Goal: Information Seeking & Learning: Check status

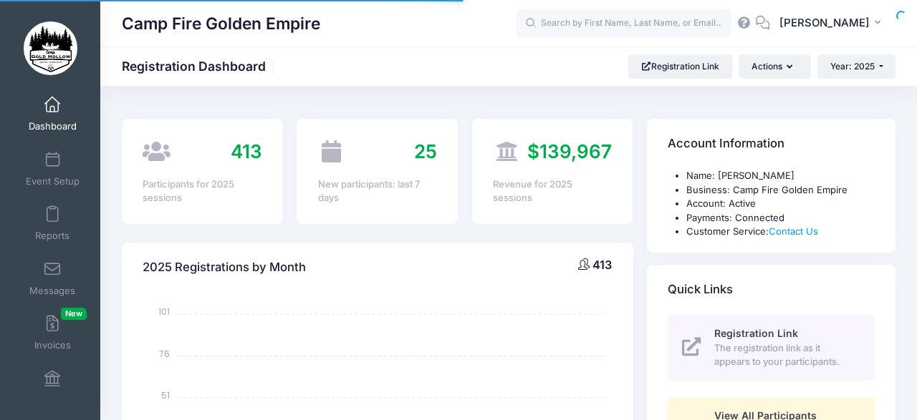
select select
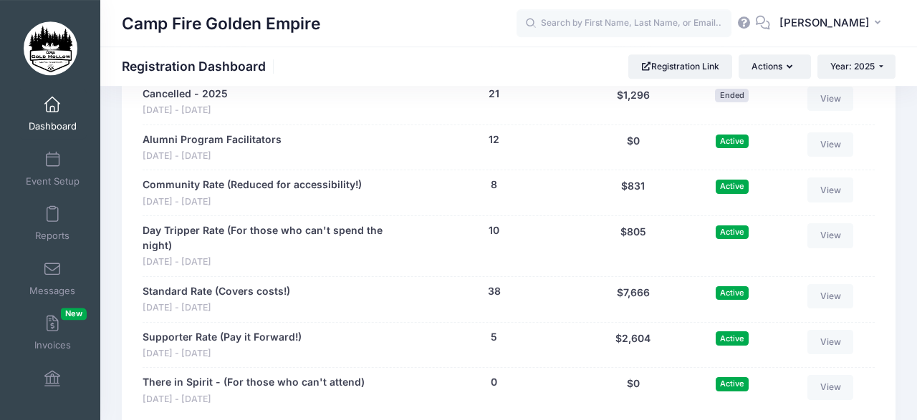
scroll to position [1567, 0]
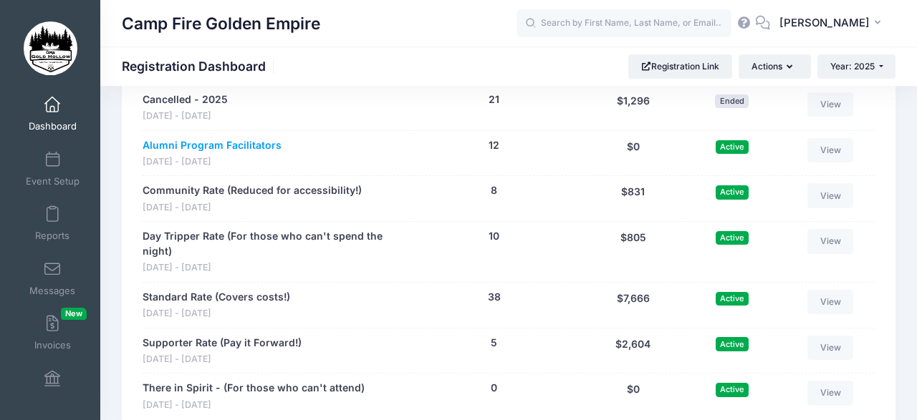
click at [253, 138] on link "Alumni Program Facilitators" at bounding box center [212, 145] width 139 height 15
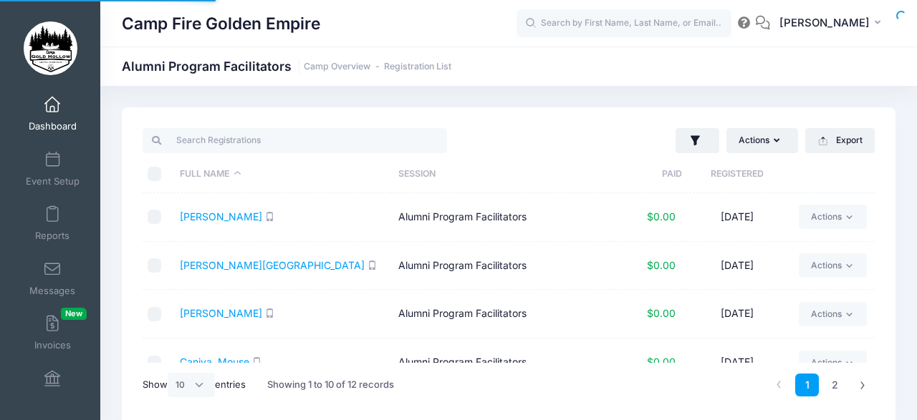
select select "10"
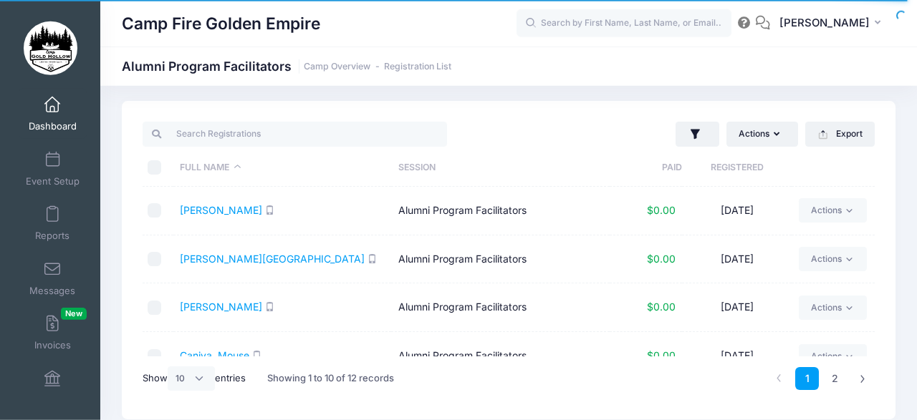
scroll to position [9, 0]
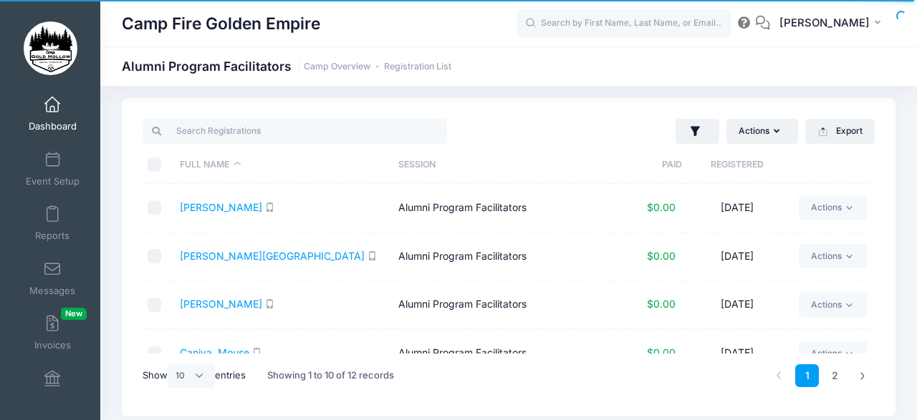
click at [883, 214] on div "Actions Assign Labels Send Email Send SMS Send Payment Reminder Send Document U…" at bounding box center [509, 257] width 774 height 319
click at [884, 188] on div "Actions Assign Labels Send Email Send SMS Send Payment Reminder Send Document U…" at bounding box center [509, 257] width 774 height 319
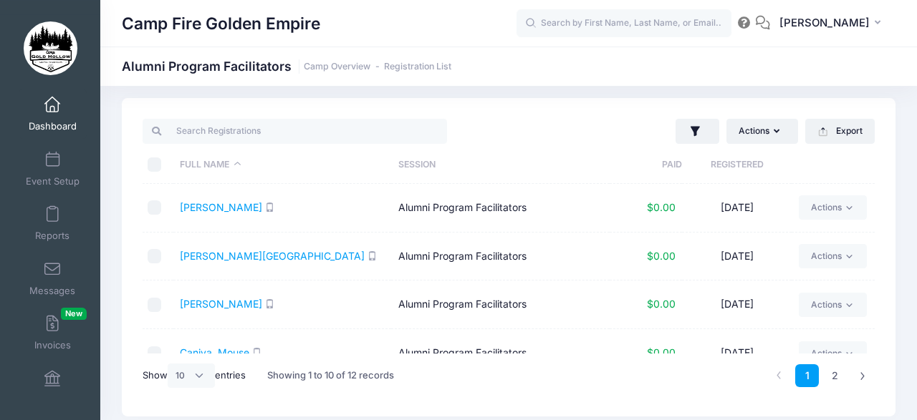
click at [885, 249] on div "Actions Assign Labels Send Email Send SMS Send Payment Reminder Send Document U…" at bounding box center [509, 257] width 774 height 319
click at [887, 164] on div "Actions Assign Labels Send Email Send SMS Send Payment Reminder Send Document U…" at bounding box center [509, 257] width 774 height 319
drag, startPoint x: 887, startPoint y: 163, endPoint x: 894, endPoint y: 207, distance: 44.9
click at [894, 207] on div "Actions Assign Labels Send Email Send SMS Send Payment Reminder Send Document U…" at bounding box center [509, 257] width 774 height 319
click at [890, 189] on div "Actions Assign Labels Send Email Send SMS Send Payment Reminder Send Document U…" at bounding box center [509, 257] width 774 height 319
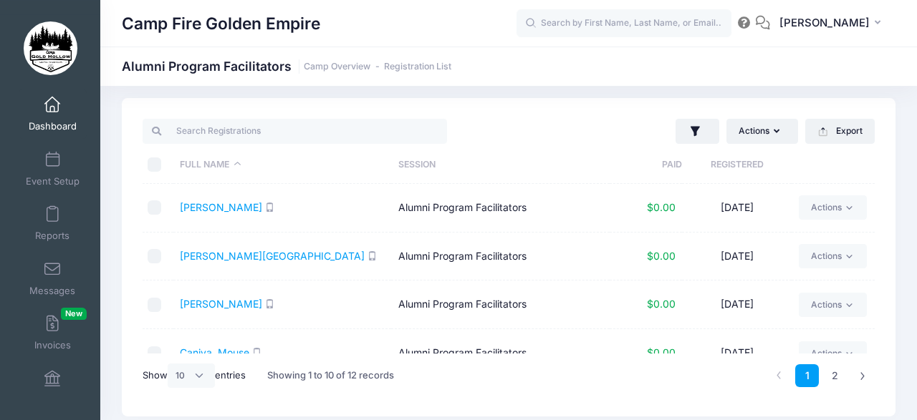
click at [899, 181] on div "Actions Assign Labels Send Email Send SMS Send Payment Reminder Send Document U…" at bounding box center [508, 257] width 817 height 319
drag, startPoint x: 899, startPoint y: 181, endPoint x: 898, endPoint y: 215, distance: 33.7
click at [898, 215] on div "Actions Assign Labels Send Email Send SMS Send Payment Reminder Send Document U…" at bounding box center [508, 257] width 817 height 319
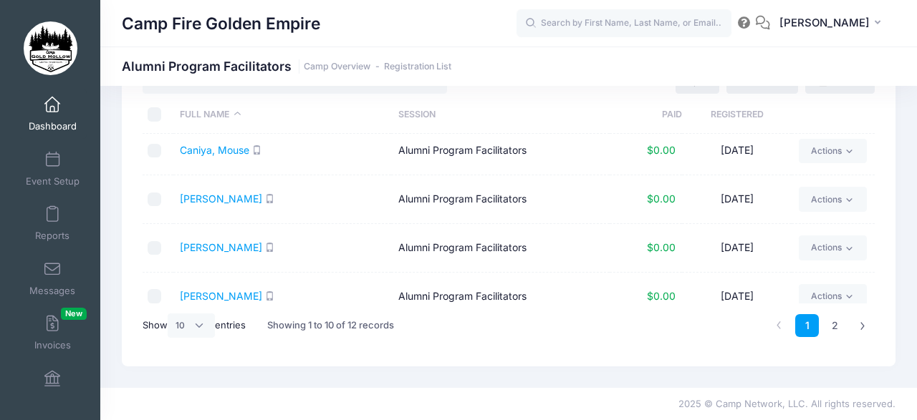
scroll to position [305, 0]
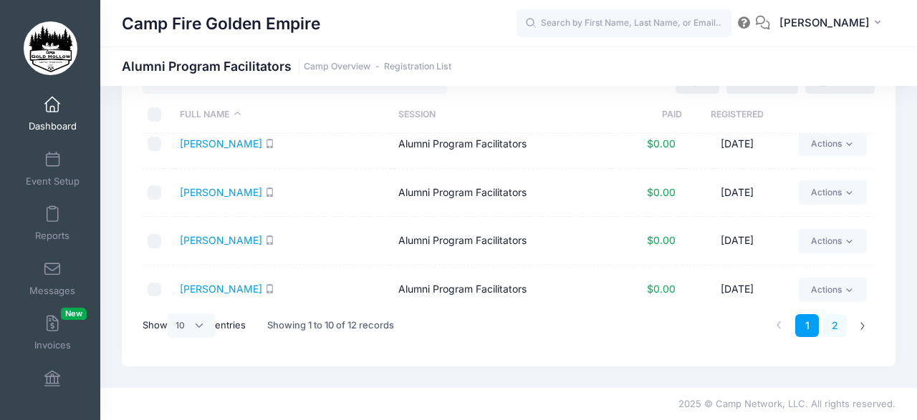
click at [832, 320] on link "2" at bounding box center [835, 326] width 24 height 24
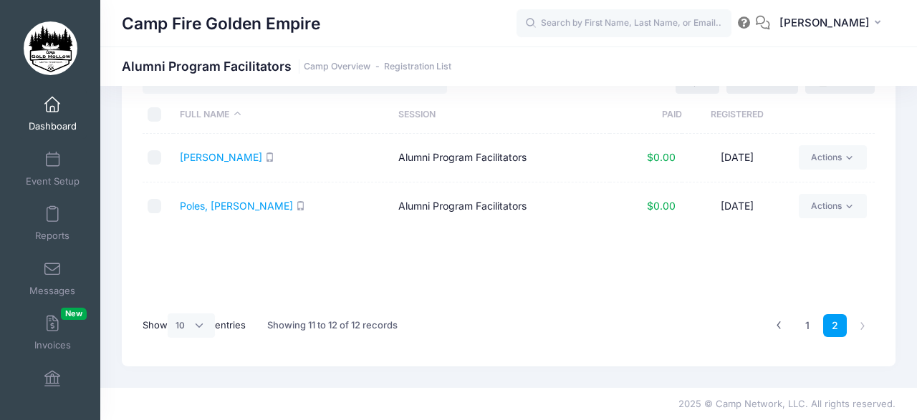
scroll to position [0, 0]
click at [809, 320] on link "1" at bounding box center [807, 326] width 24 height 24
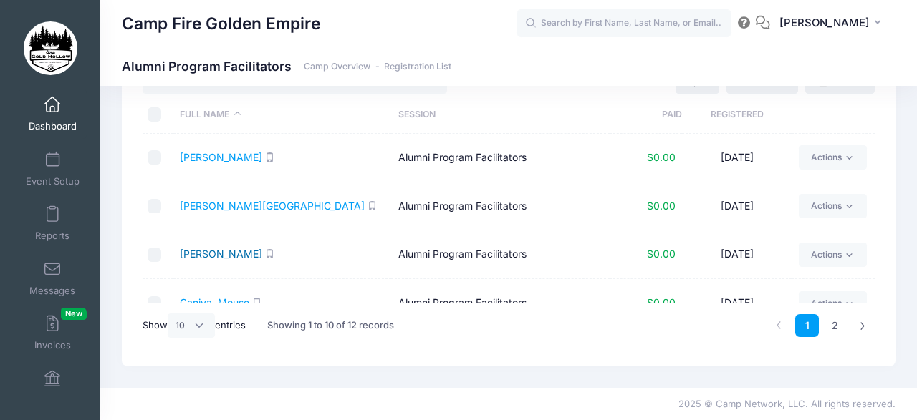
click at [216, 250] on link "[PERSON_NAME]" at bounding box center [221, 254] width 82 height 12
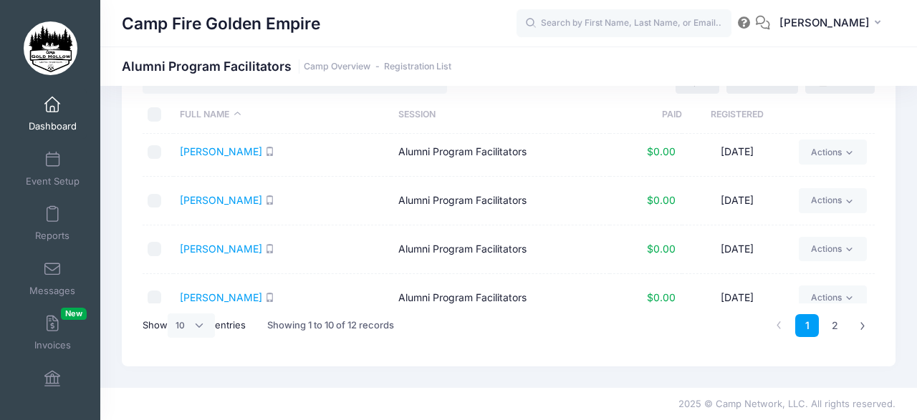
scroll to position [201, 0]
click at [205, 243] on link "Elhai, Laurisa" at bounding box center [221, 248] width 82 height 12
click at [885, 157] on div "Actions Assign Labels Send Email Send SMS Send Payment Reminder Send Document U…" at bounding box center [509, 207] width 774 height 319
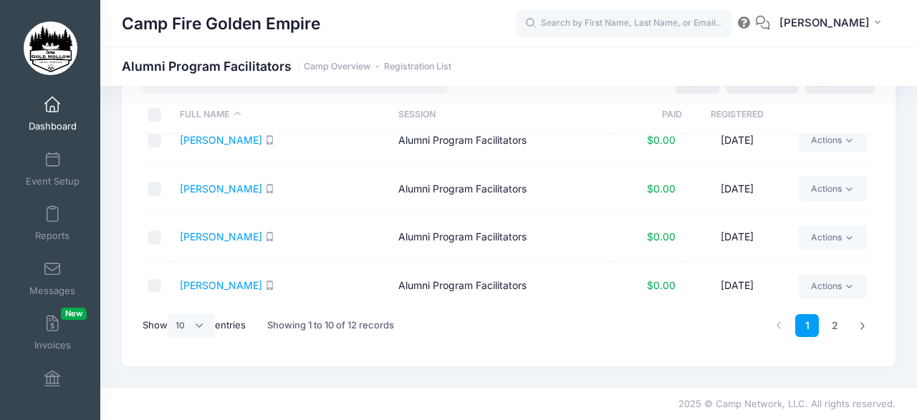
scroll to position [313, 0]
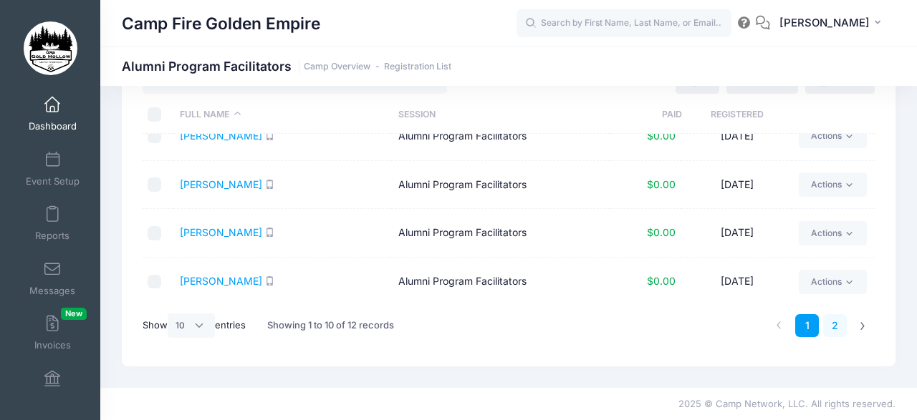
click at [834, 324] on link "2" at bounding box center [835, 326] width 24 height 24
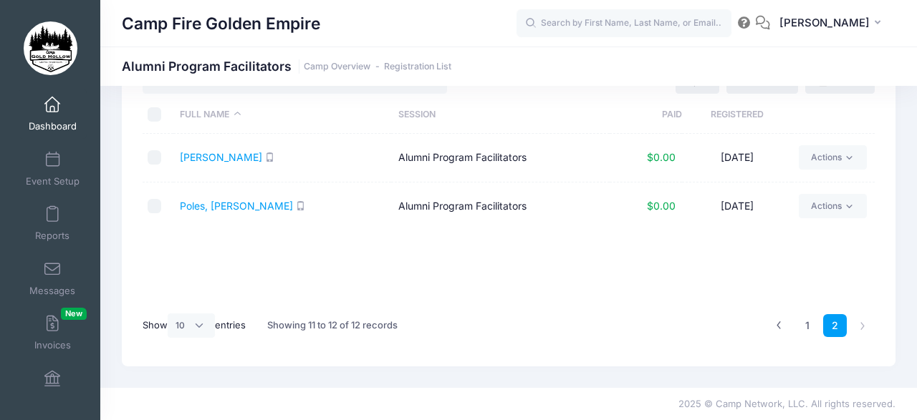
scroll to position [0, 0]
click at [807, 322] on link "1" at bounding box center [807, 326] width 24 height 24
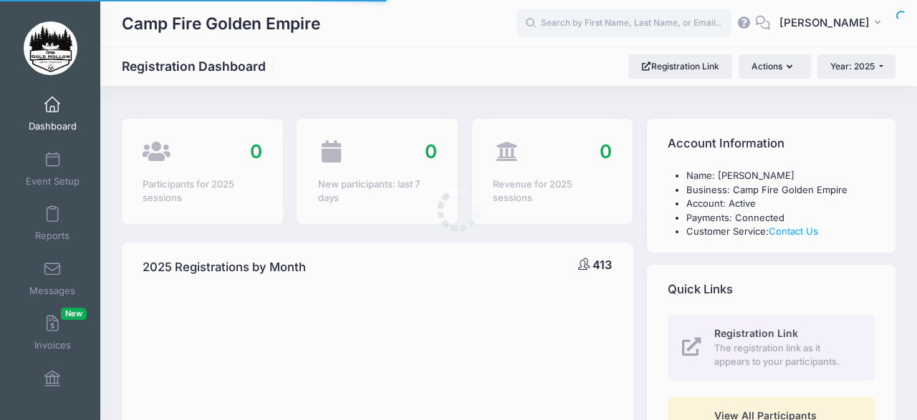
select select
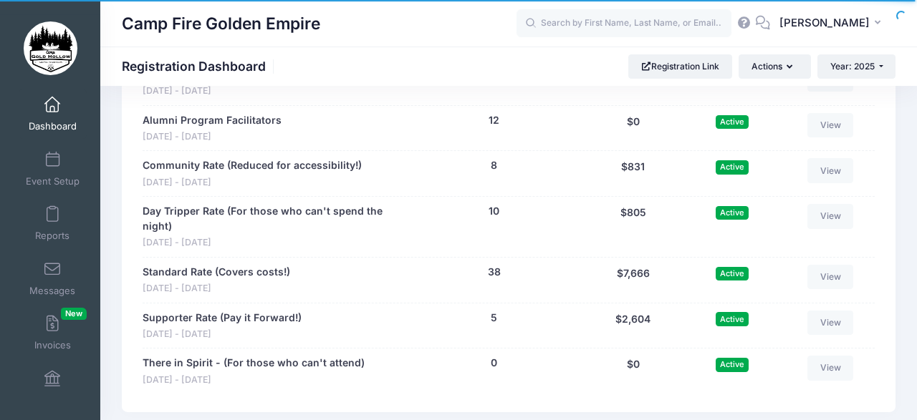
scroll to position [1589, 0]
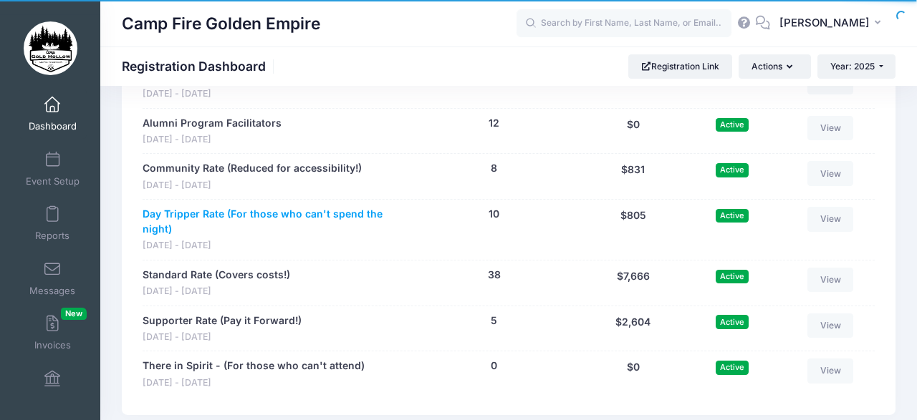
click at [201, 207] on link "Day Tripper Rate (For those who can't spend the night)" at bounding box center [271, 222] width 256 height 30
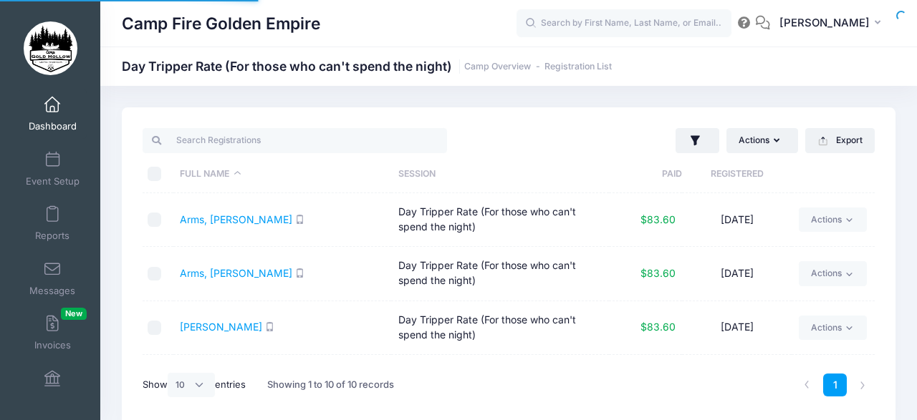
select select "10"
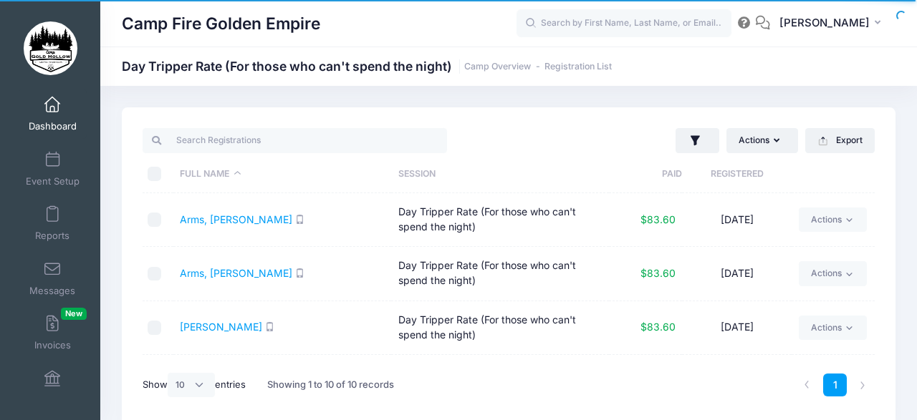
scroll to position [3, 0]
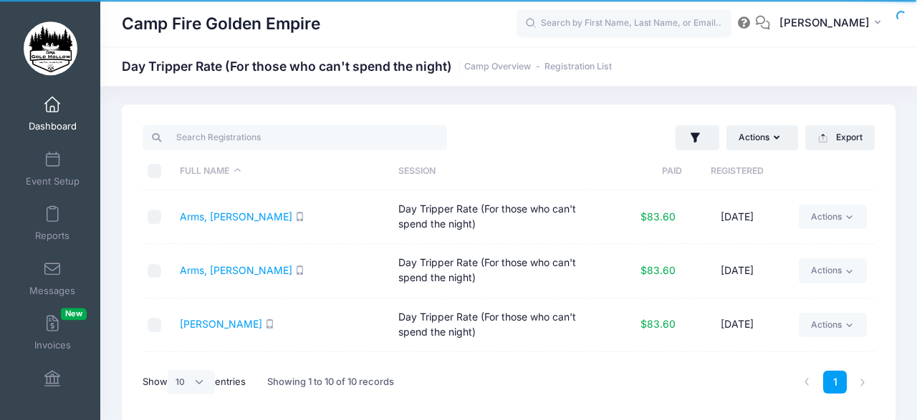
click at [882, 240] on div "Actions Assign Labels Send Email Send SMS Send Payment Reminder Send Document U…" at bounding box center [509, 264] width 774 height 319
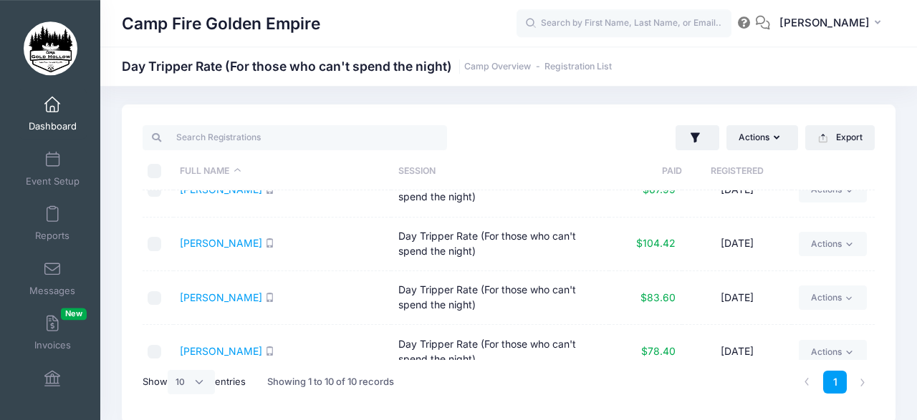
scroll to position [367, 0]
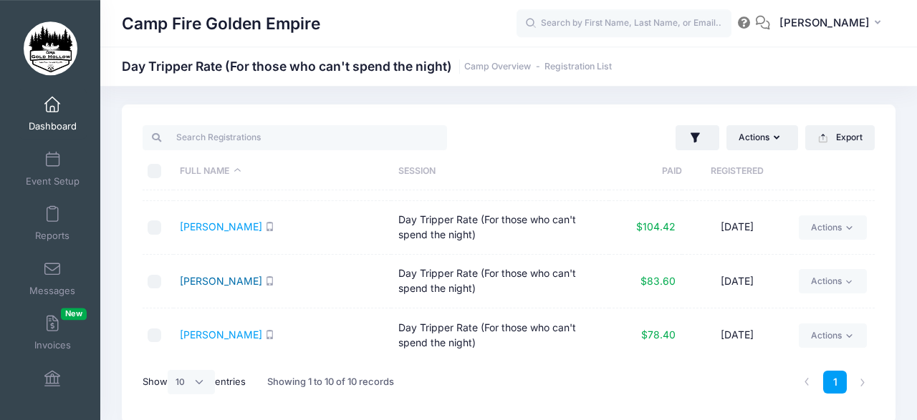
click at [208, 275] on link "Taylor, Brenna" at bounding box center [221, 281] width 82 height 12
click at [223, 330] on link "Toomey, Diane" at bounding box center [221, 335] width 82 height 12
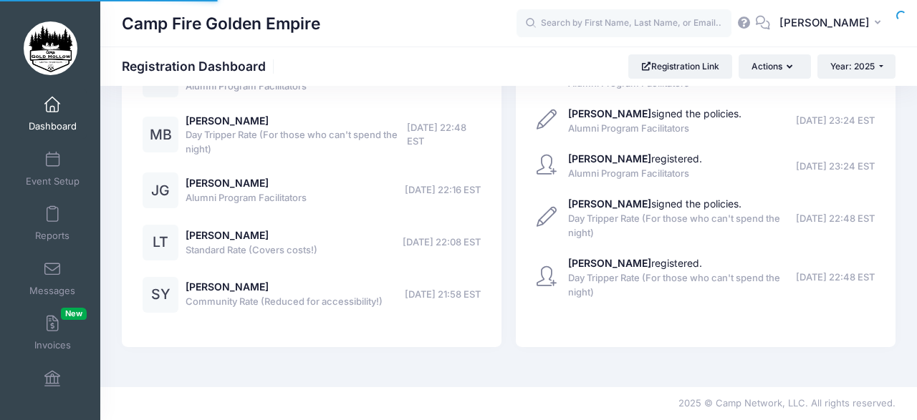
select select
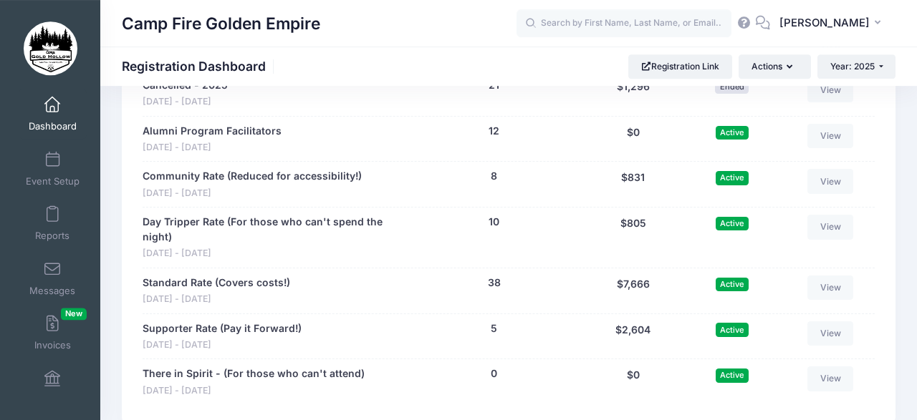
scroll to position [1584, 0]
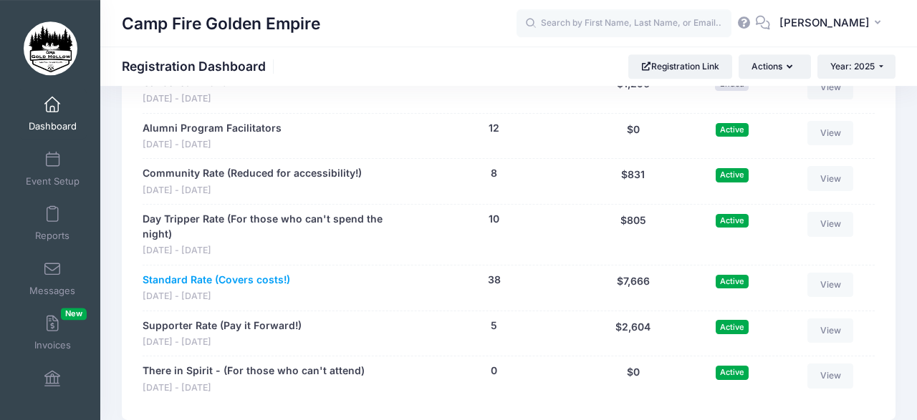
click at [212, 274] on link "Standard Rate (Covers costs!)" at bounding box center [217, 280] width 148 height 15
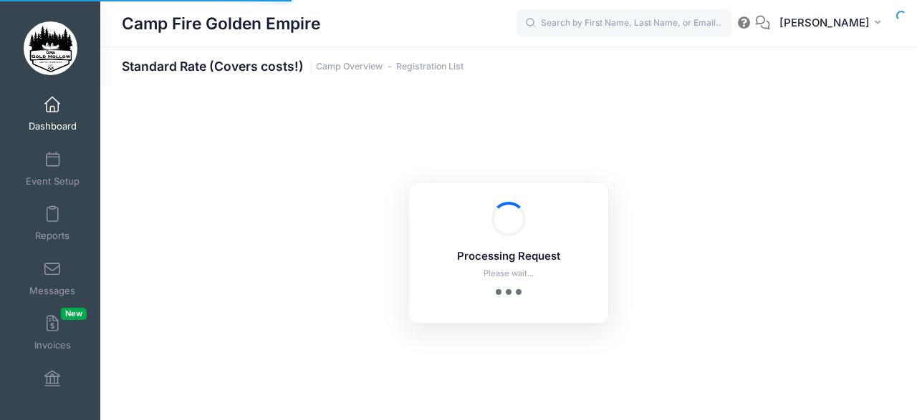
select select "10"
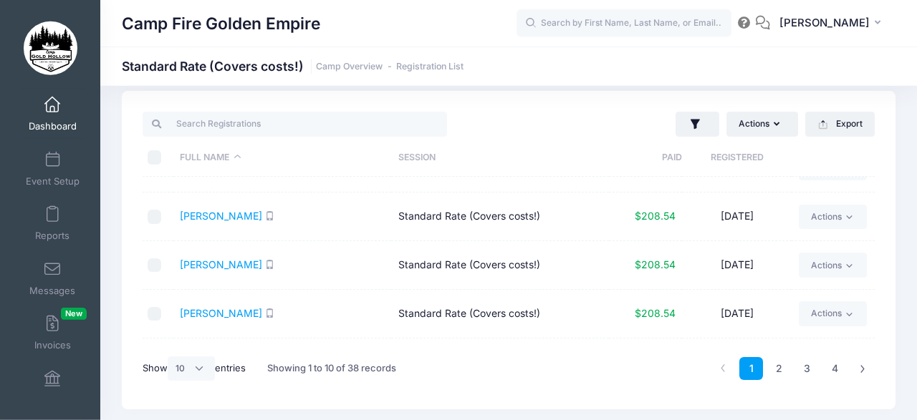
scroll to position [313, 0]
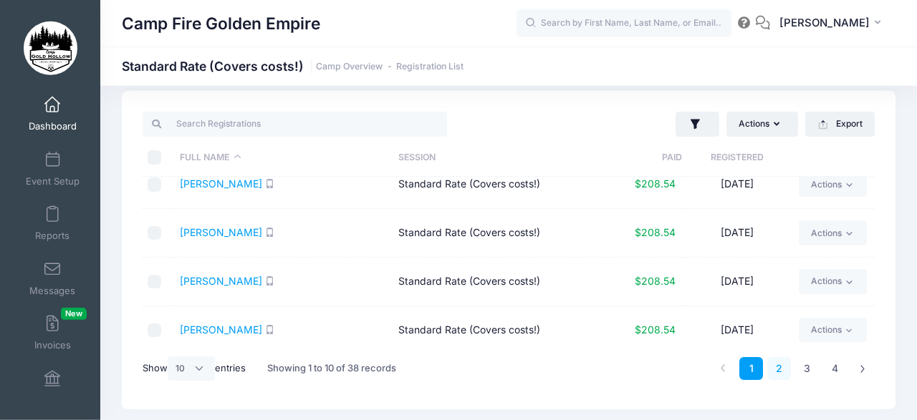
click at [776, 362] on link "2" at bounding box center [779, 369] width 24 height 24
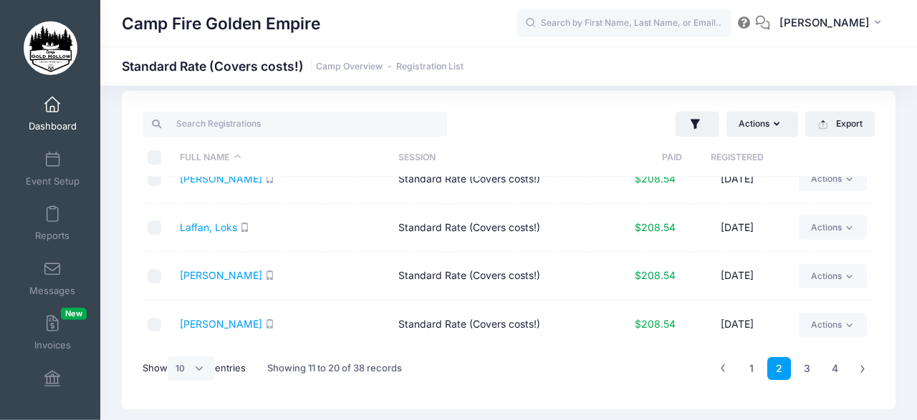
click at [885, 136] on div "Actions Assign Labels Send Email Send SMS Send Payment Reminder Send Document U…" at bounding box center [509, 250] width 774 height 319
drag, startPoint x: 878, startPoint y: 130, endPoint x: 879, endPoint y: 159, distance: 28.7
click at [879, 158] on div "Actions Assign Labels Send Email Send SMS Send Payment Reminder Send Document U…" at bounding box center [509, 250] width 774 height 319
click at [776, 188] on td "08/05/2025" at bounding box center [737, 179] width 110 height 49
click at [807, 364] on link "3" at bounding box center [807, 369] width 24 height 24
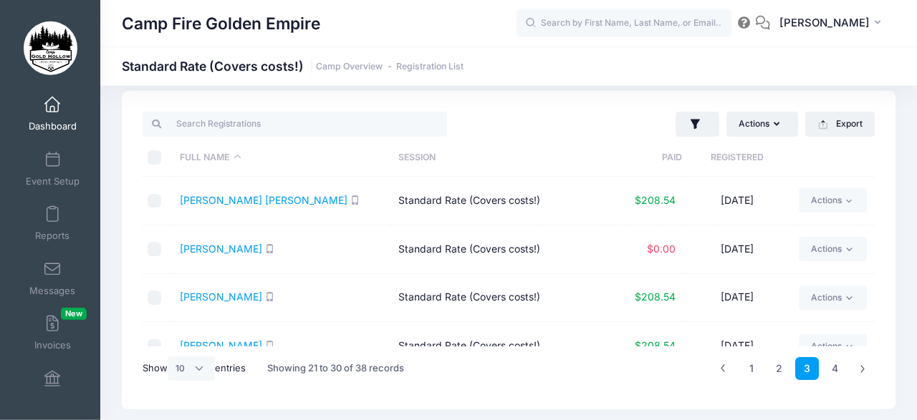
scroll to position [147, 0]
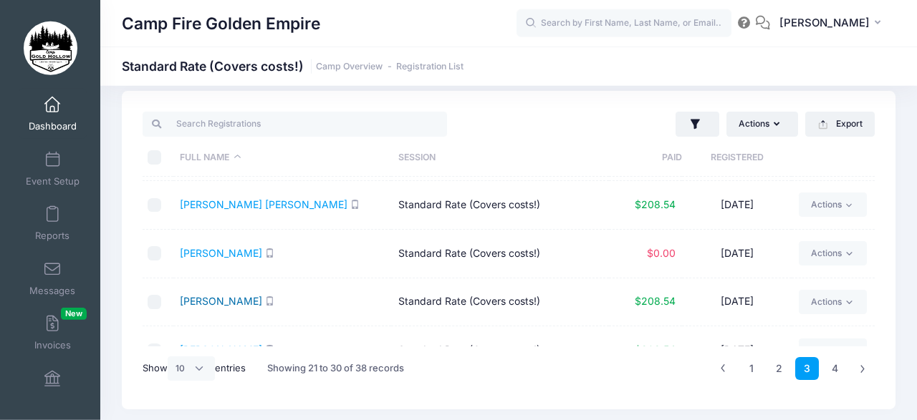
click at [229, 295] on link "Ratto - Jones, Debra" at bounding box center [221, 301] width 82 height 12
click at [886, 228] on div "Actions Assign Labels Send Email Send SMS Send Payment Reminder Send Document U…" at bounding box center [509, 250] width 774 height 319
drag, startPoint x: 886, startPoint y: 152, endPoint x: 893, endPoint y: 178, distance: 27.5
click at [893, 178] on div "Actions Assign Labels Send Email Send SMS Send Payment Reminder Send Document U…" at bounding box center [509, 250] width 774 height 319
click at [875, 159] on div "Actions Assign Labels Send Email Send SMS Send Payment Reminder Send Document U…" at bounding box center [509, 250] width 774 height 319
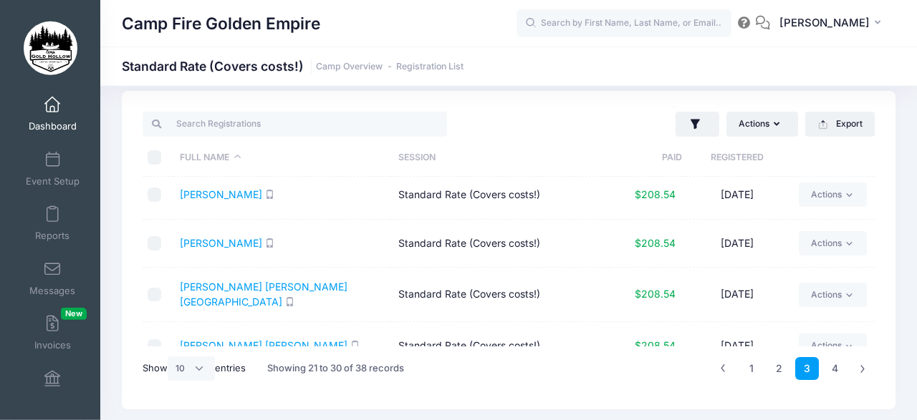
scroll to position [0, 0]
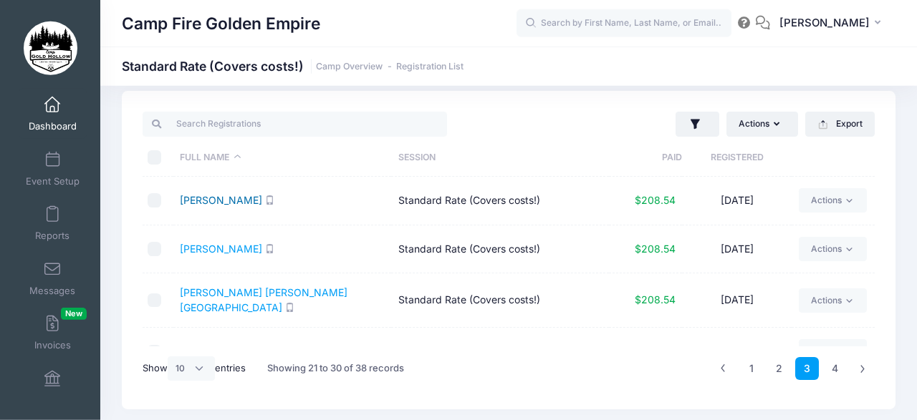
click at [236, 195] on link "McCormick, Kavan" at bounding box center [221, 200] width 82 height 12
click at [833, 367] on link "4" at bounding box center [835, 369] width 24 height 24
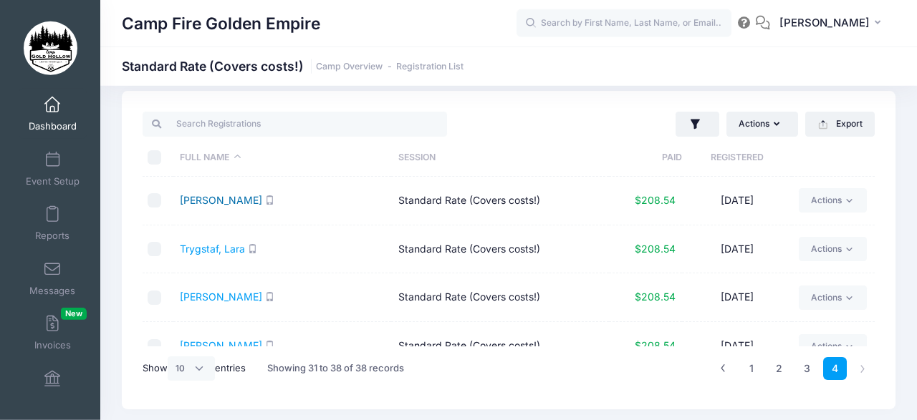
click at [211, 197] on link "Taylor, Julia" at bounding box center [221, 200] width 82 height 12
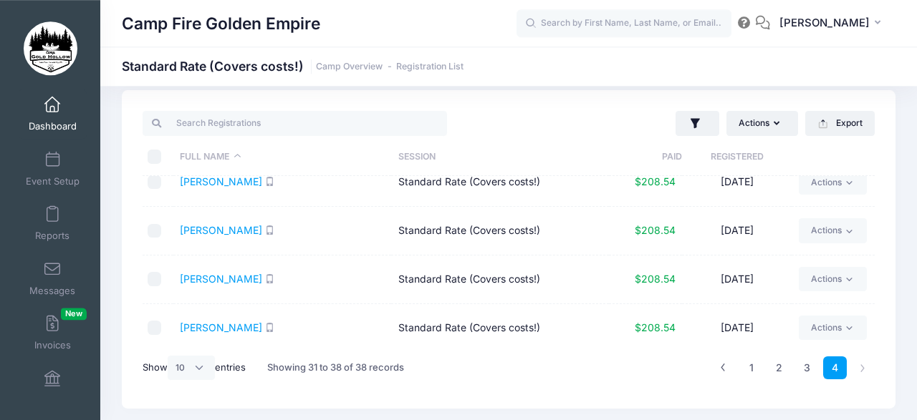
scroll to position [216, 0]
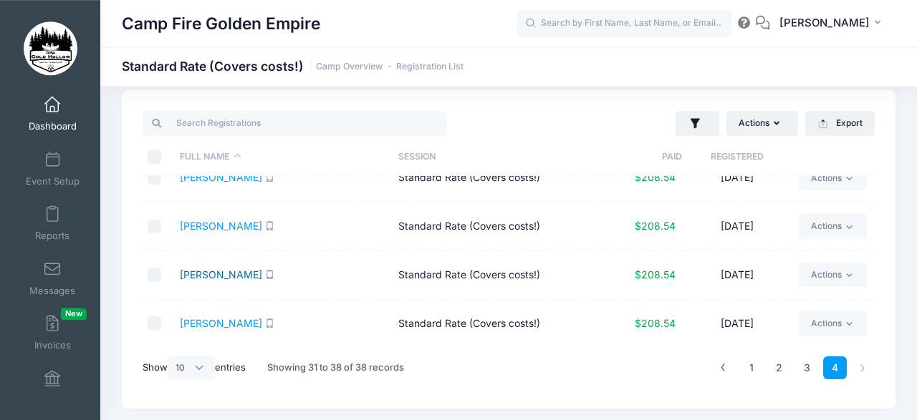
click at [213, 269] on link "Wood, Sherri" at bounding box center [221, 275] width 82 height 12
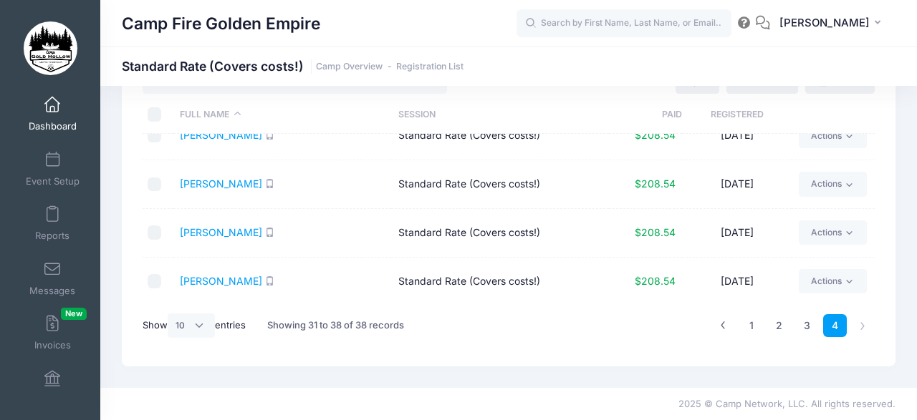
scroll to position [0, 0]
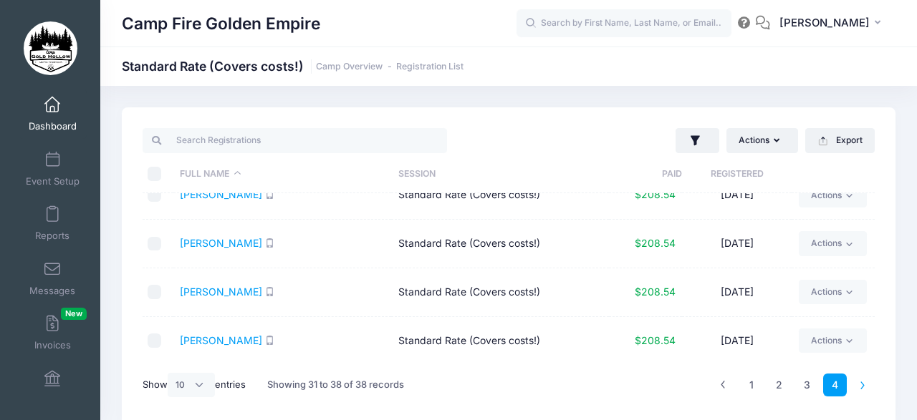
click at [862, 385] on li at bounding box center [863, 386] width 24 height 24
click at [860, 383] on li at bounding box center [863, 386] width 24 height 24
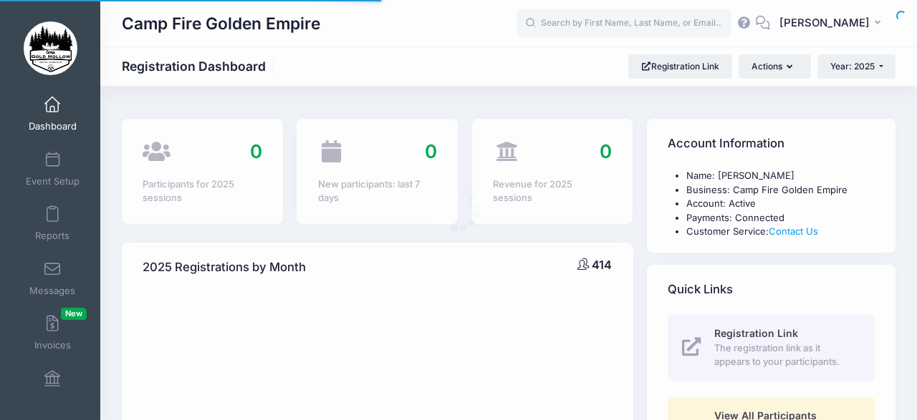
select select
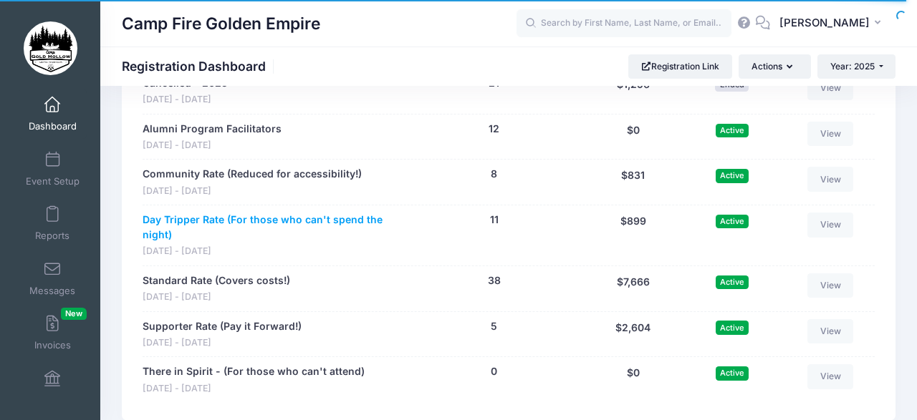
click at [302, 213] on link "Day Tripper Rate (For those who can't spend the night)" at bounding box center [271, 228] width 256 height 30
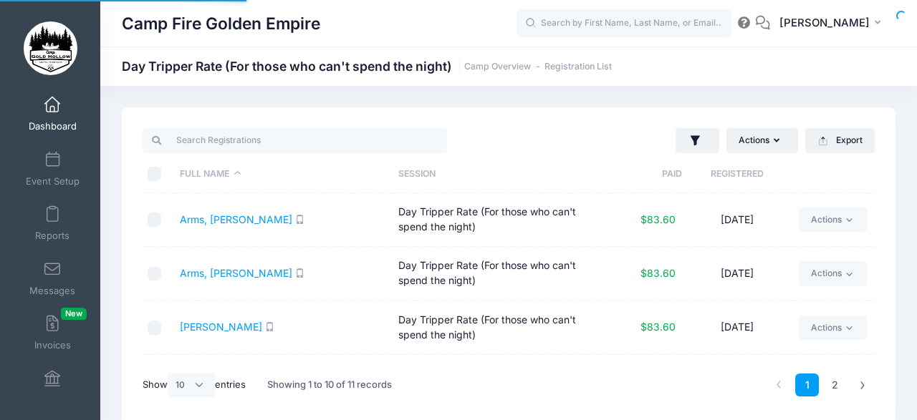
select select "10"
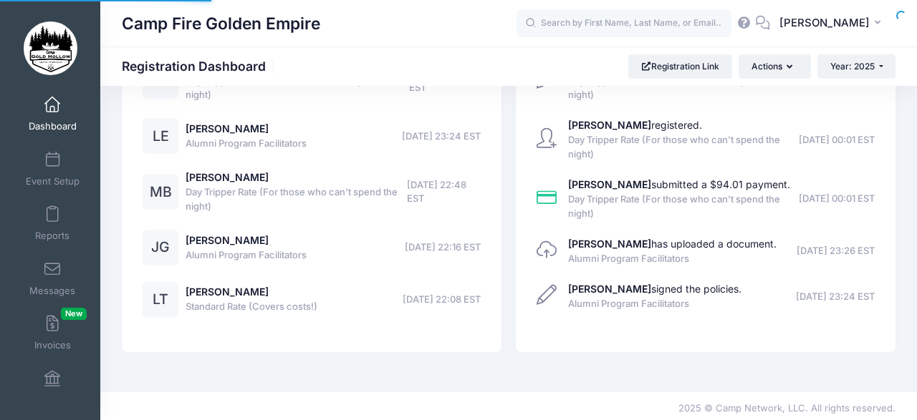
select select
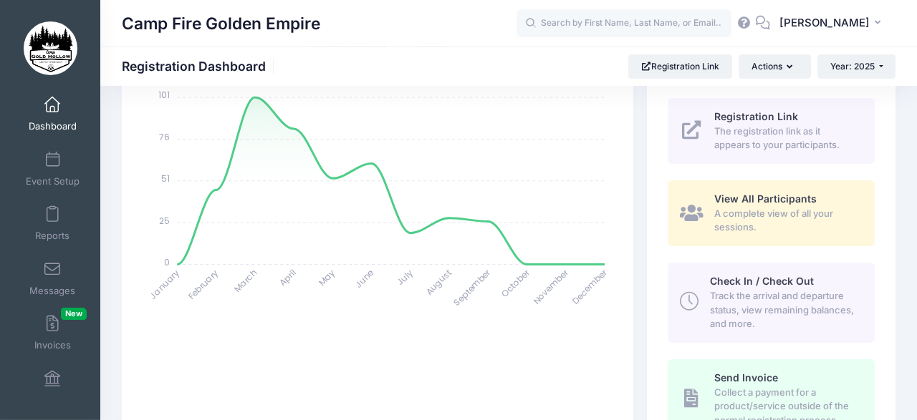
scroll to position [223, 0]
